Goal: Communication & Community: Answer question/provide support

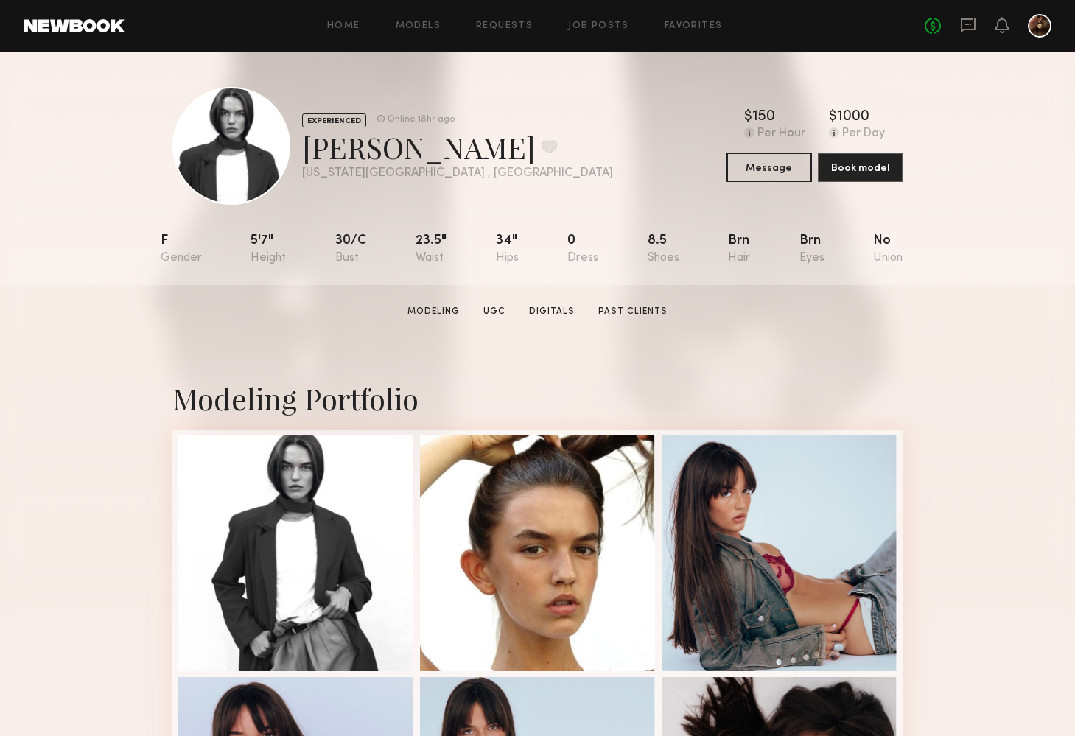
click at [1044, 23] on div at bounding box center [1039, 26] width 24 height 24
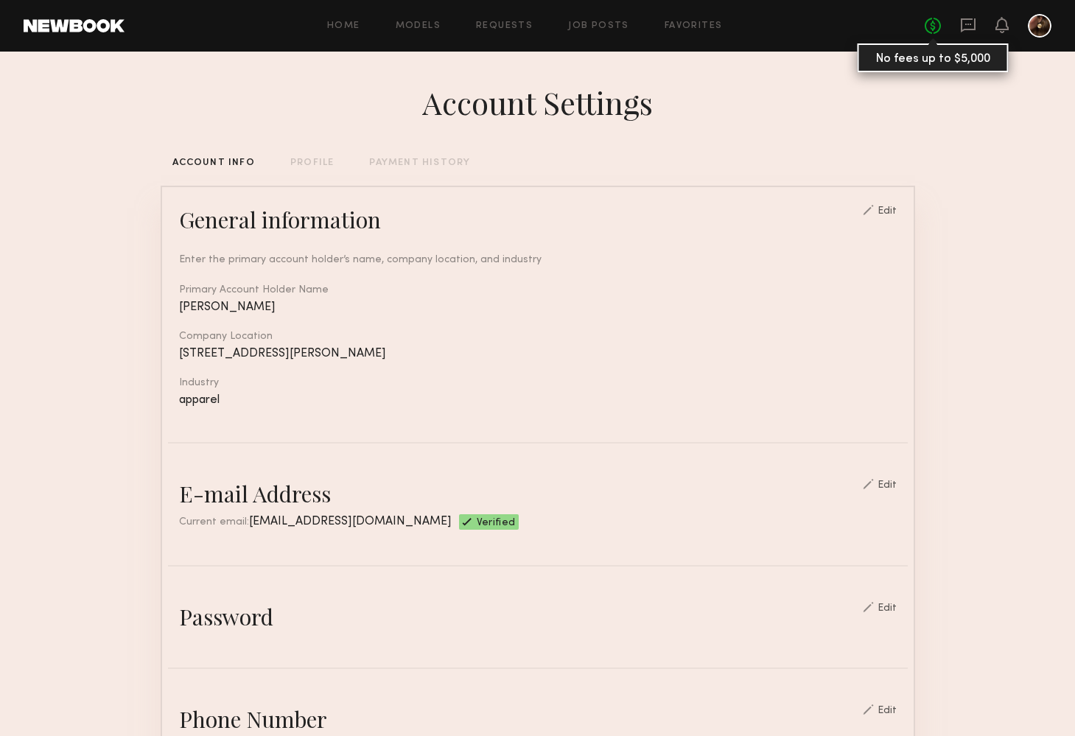
click at [929, 25] on link "No fees up to $5,000" at bounding box center [932, 26] width 16 height 16
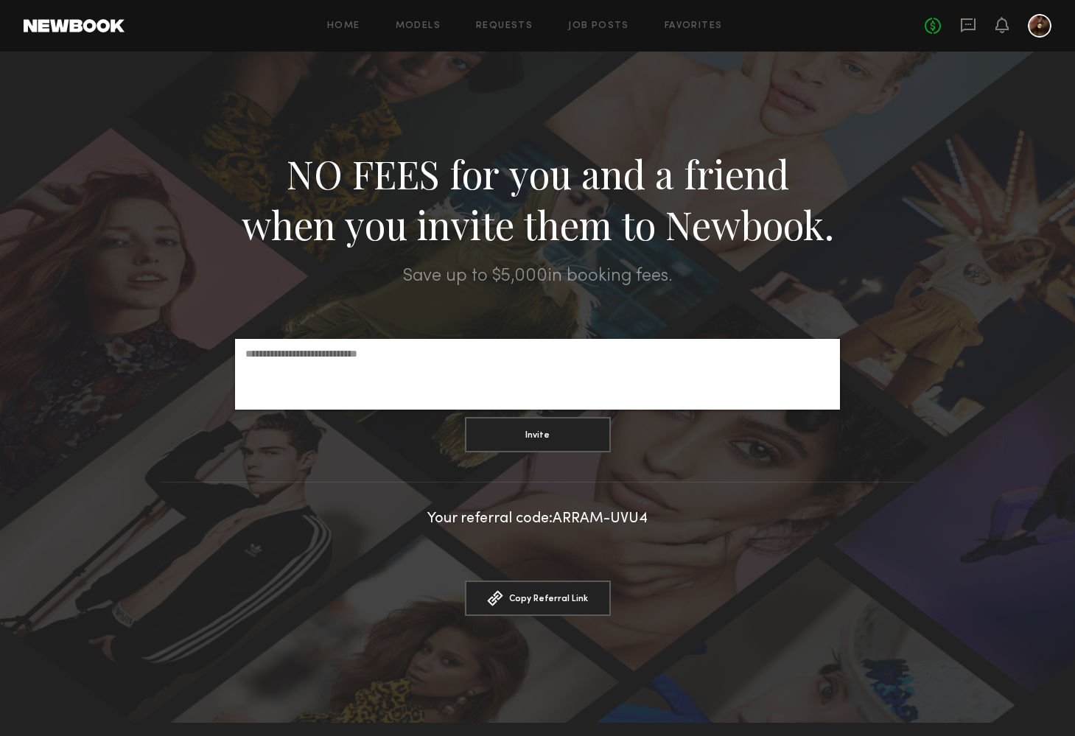
click at [790, 80] on div at bounding box center [537, 387] width 1075 height 671
click at [411, 24] on link "Models" at bounding box center [418, 26] width 45 height 10
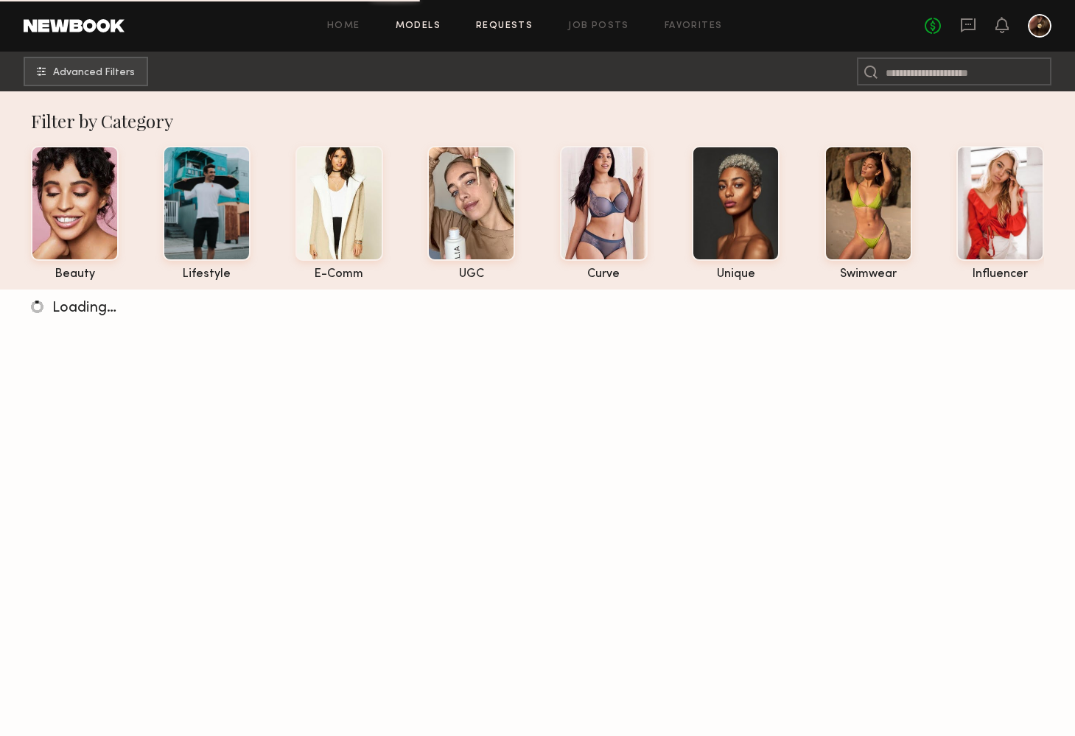
click at [491, 23] on link "Requests" at bounding box center [504, 26] width 57 height 10
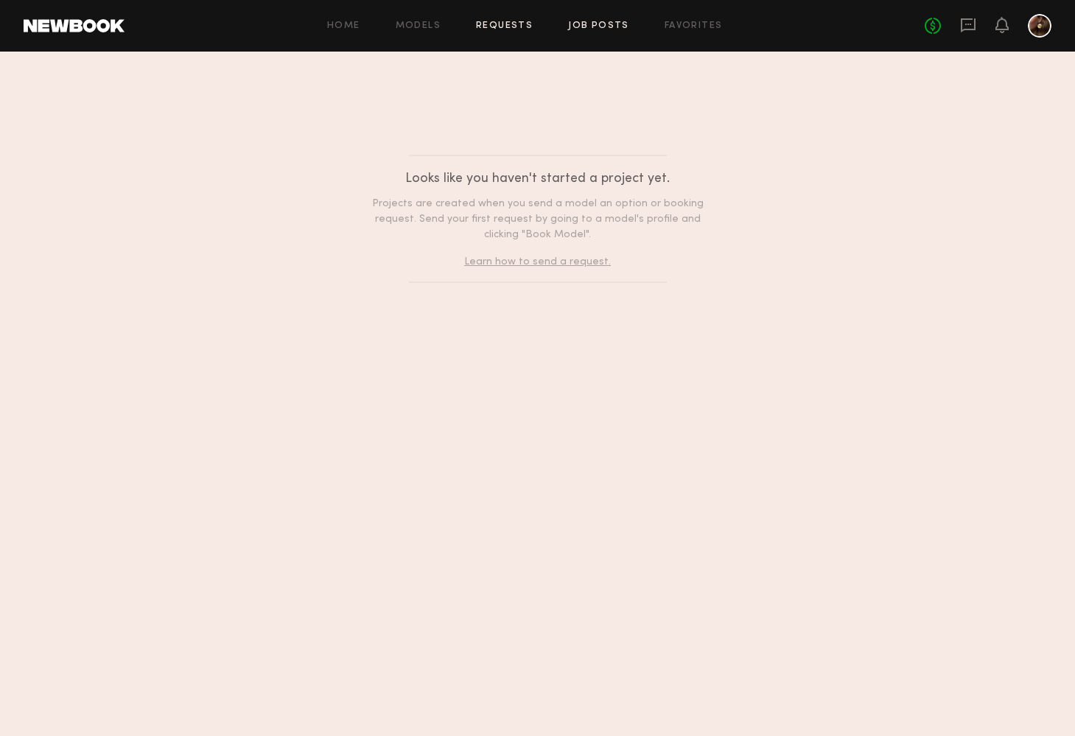
click at [580, 26] on link "Job Posts" at bounding box center [598, 26] width 61 height 10
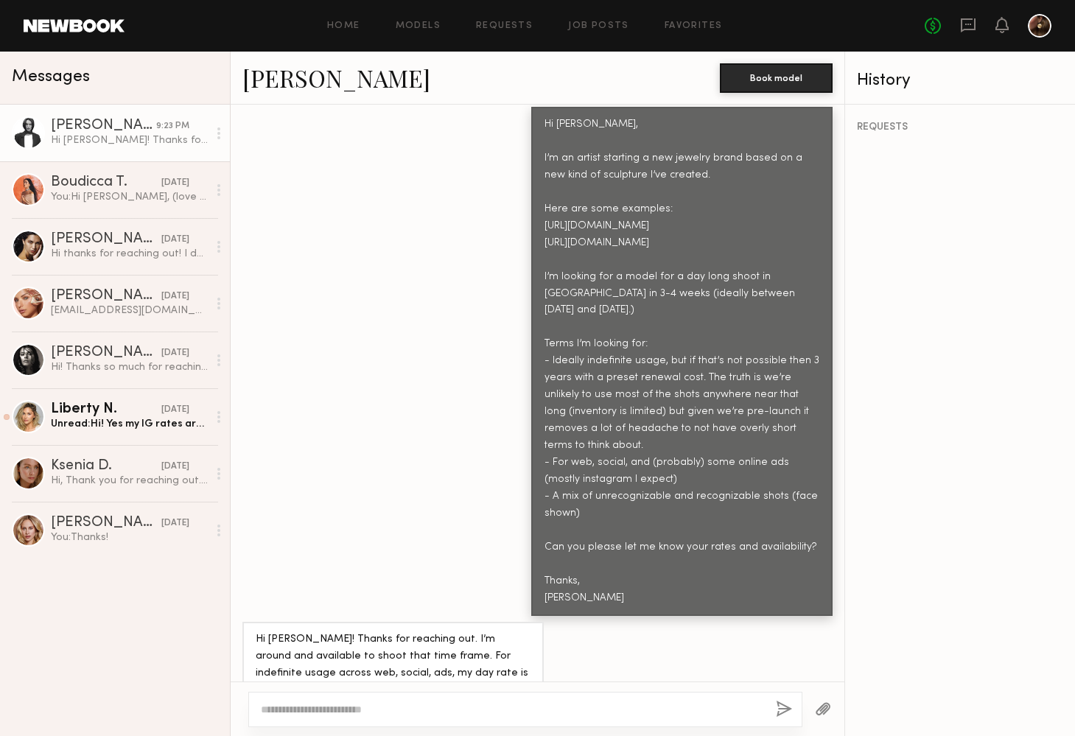
scroll to position [599, 0]
click at [422, 718] on div at bounding box center [525, 709] width 554 height 35
click at [424, 703] on textarea at bounding box center [512, 709] width 503 height 15
click at [614, 708] on textarea "**********" at bounding box center [512, 709] width 503 height 15
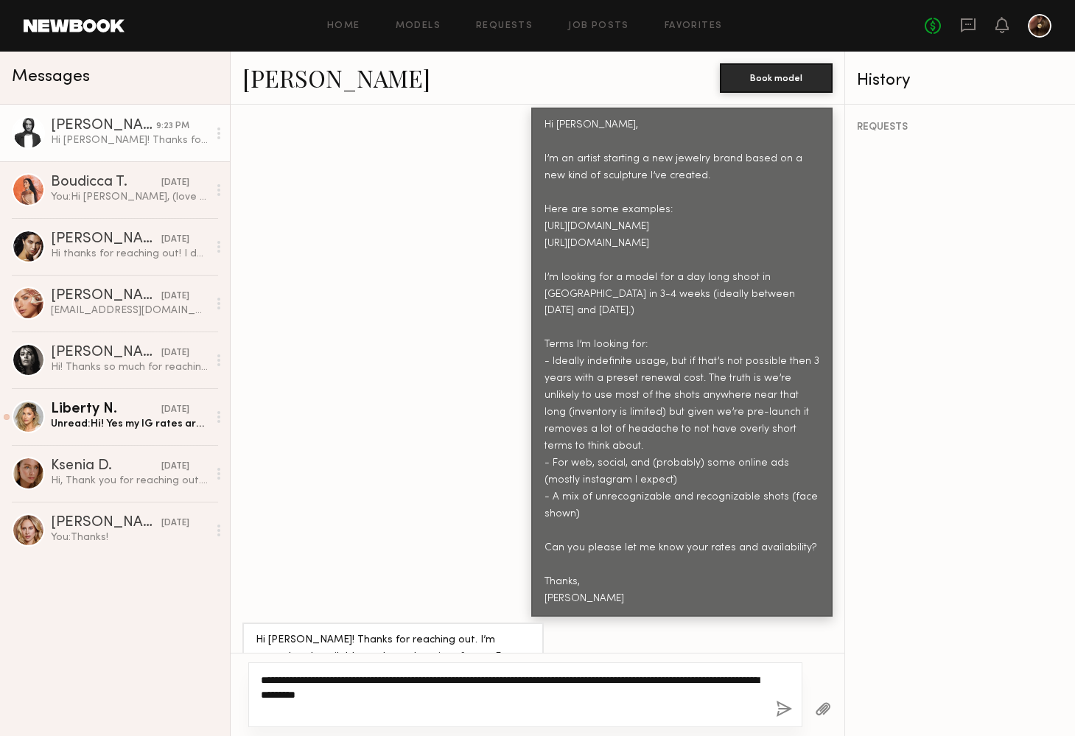
type textarea "**********"
click at [781, 706] on button "button" at bounding box center [784, 709] width 16 height 18
